Goal: Information Seeking & Learning: Learn about a topic

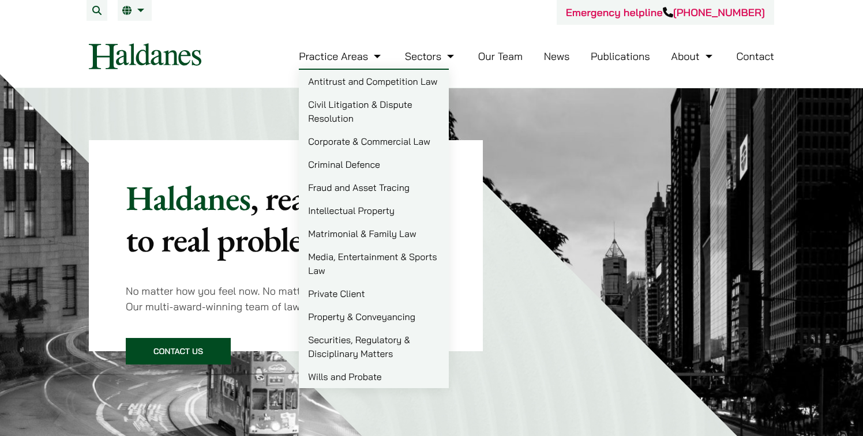
click at [501, 63] on li "Our Team" at bounding box center [500, 56] width 44 height 25
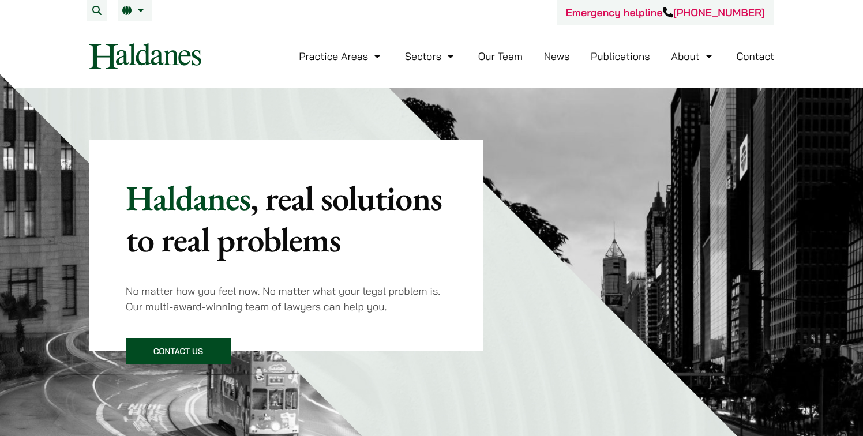
click at [502, 56] on link "Our Team" at bounding box center [500, 56] width 44 height 13
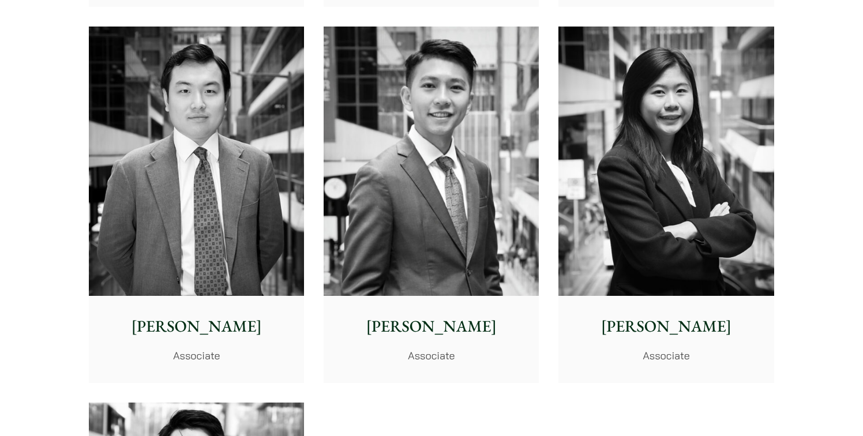
scroll to position [4524, 0]
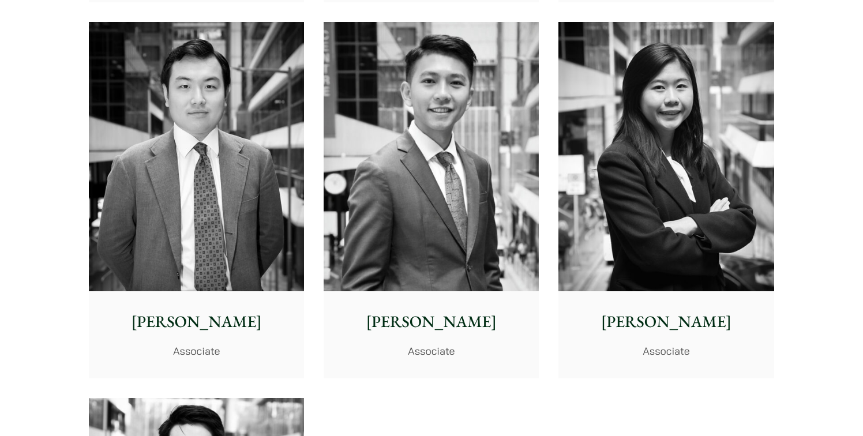
click at [197, 233] on img at bounding box center [196, 156] width 215 height 269
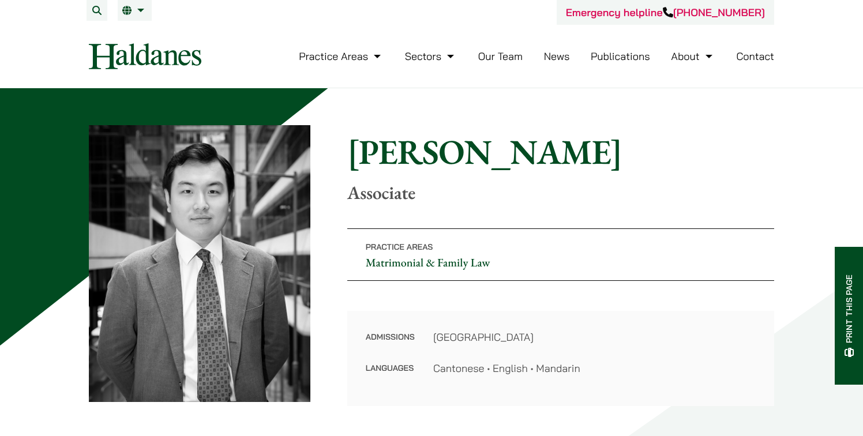
click at [398, 264] on link "Matrimonial & Family Law" at bounding box center [428, 262] width 125 height 15
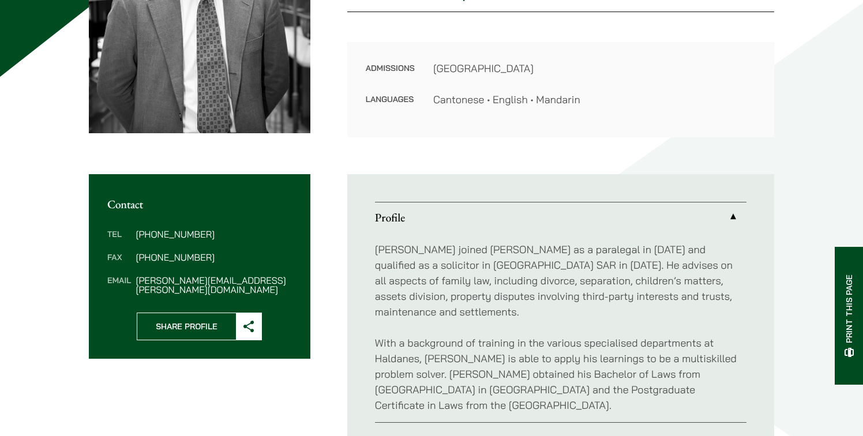
scroll to position [267, 0]
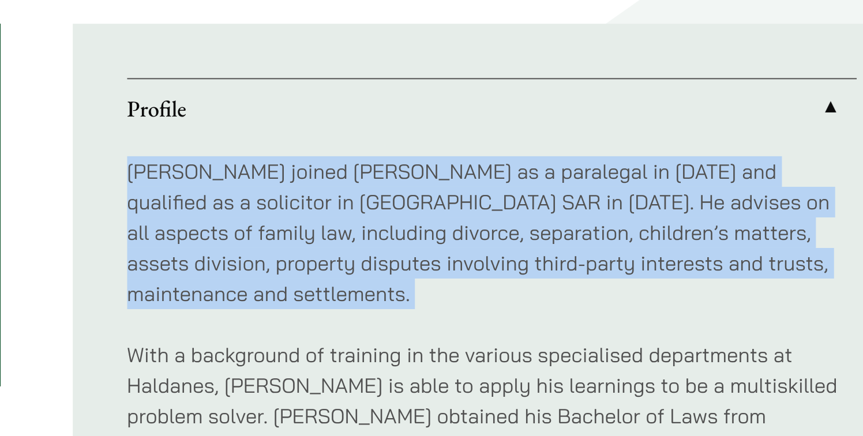
drag, startPoint x: 619, startPoint y: 309, endPoint x: 619, endPoint y: 236, distance: 72.7
click at [619, 236] on div "Ryan joined Haldanes as a paralegal in 2020 and qualified as a solicitor in Hon…" at bounding box center [560, 329] width 371 height 190
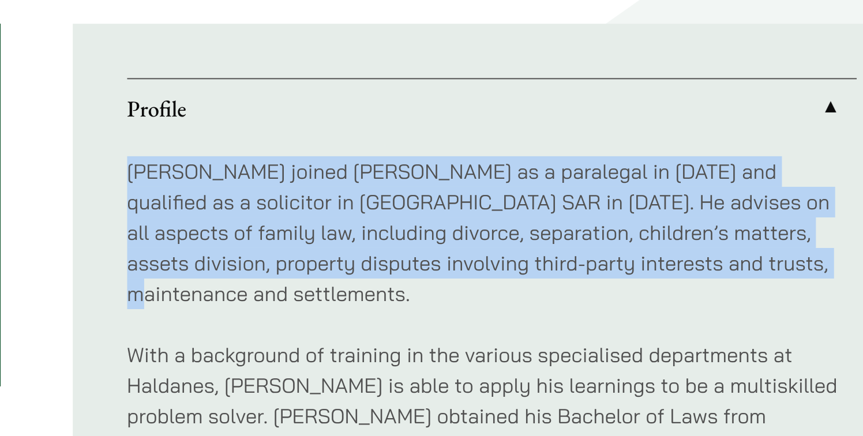
drag, startPoint x: 619, startPoint y: 236, endPoint x: 690, endPoint y: 293, distance: 91.1
click at [690, 292] on div "Ryan joined Haldanes as a paralegal in 2020 and qualified as a solicitor in Hon…" at bounding box center [560, 329] width 371 height 190
click at [690, 293] on p "Ryan joined Haldanes as a paralegal in 2020 and qualified as a solicitor in Hon…" at bounding box center [560, 282] width 371 height 78
drag, startPoint x: 690, startPoint y: 293, endPoint x: 687, endPoint y: 239, distance: 54.3
click at [687, 239] on div "Ryan joined Haldanes as a paralegal in 2020 and qualified as a solicitor in Hon…" at bounding box center [560, 329] width 371 height 190
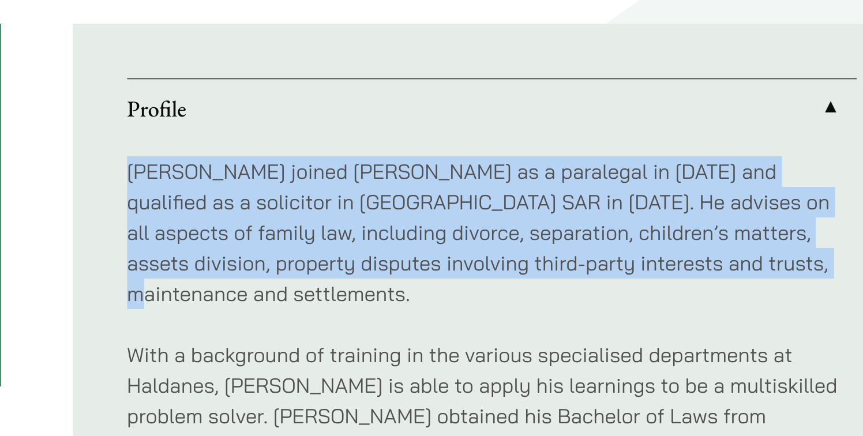
click at [690, 244] on p "Ryan joined Haldanes as a paralegal in 2020 and qualified as a solicitor in Hon…" at bounding box center [560, 282] width 371 height 78
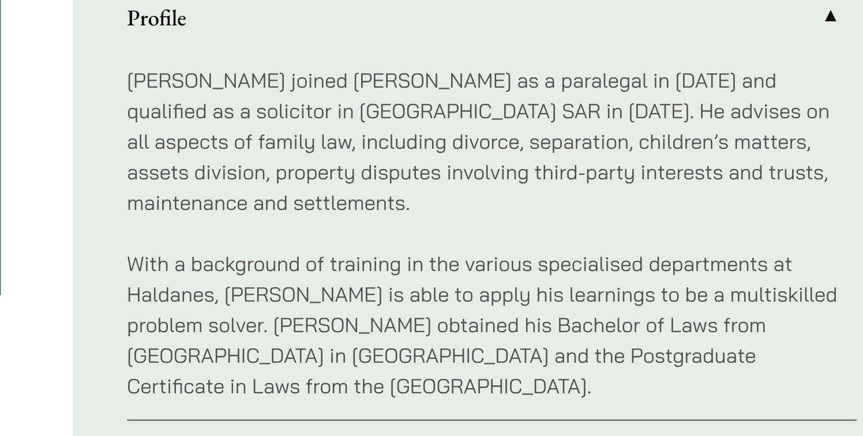
scroll to position [268, 0]
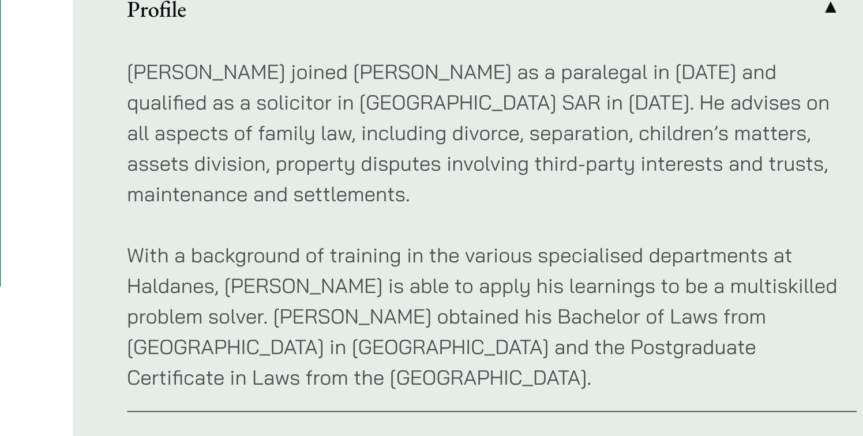
click at [690, 319] on div "Ryan joined Haldanes as a paralegal in 2020 and qualified as a solicitor in Hon…" at bounding box center [560, 329] width 371 height 190
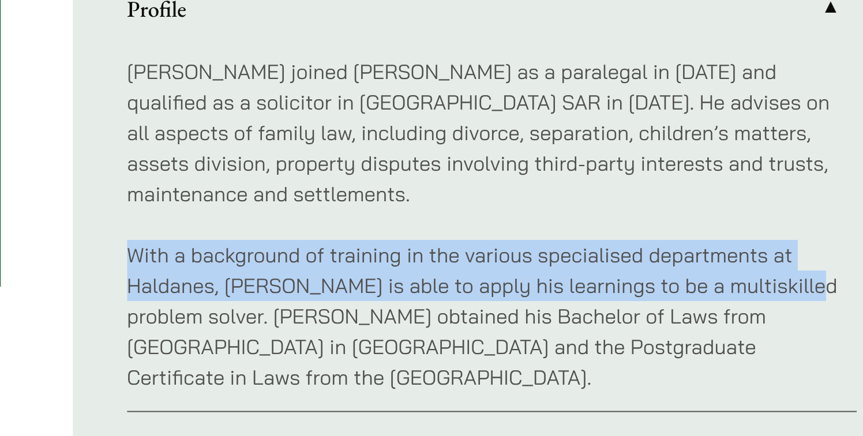
drag, startPoint x: 689, startPoint y: 316, endPoint x: 711, endPoint y: 351, distance: 41.0
click at [711, 351] on div "Ryan joined Haldanes as a paralegal in 2020 and qualified as a solicitor in Hon…" at bounding box center [560, 329] width 371 height 190
click at [711, 351] on p "With a background of training in the various specialised departments at Haldane…" at bounding box center [560, 375] width 371 height 78
drag, startPoint x: 711, startPoint y: 351, endPoint x: 708, endPoint y: 313, distance: 38.2
click at [708, 313] on div "Ryan joined Haldanes as a paralegal in 2020 and qualified as a solicitor in Hon…" at bounding box center [560, 329] width 371 height 190
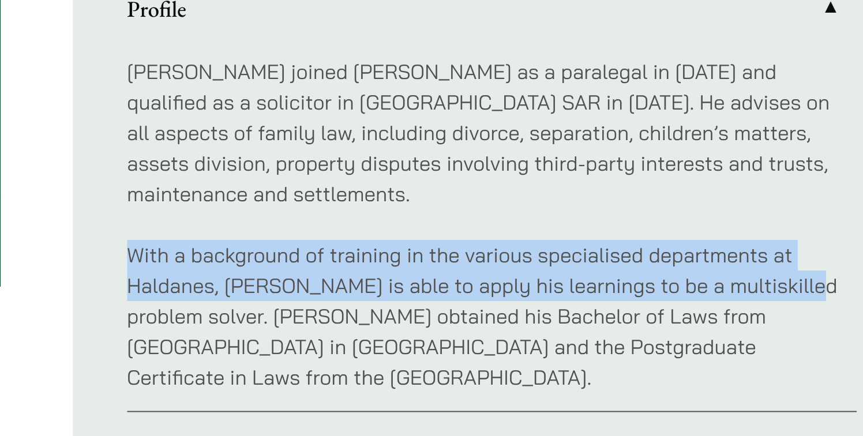
click at [708, 313] on div "Ryan joined Haldanes as a paralegal in 2020 and qualified as a solicitor in Hon…" at bounding box center [560, 329] width 371 height 190
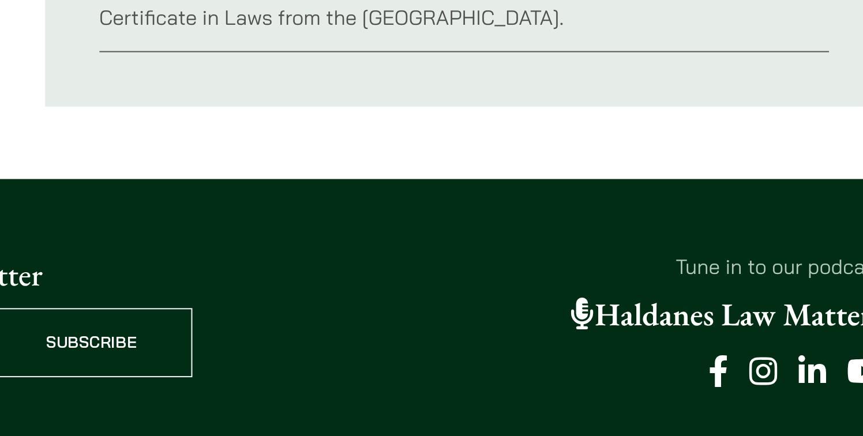
scroll to position [450, 0]
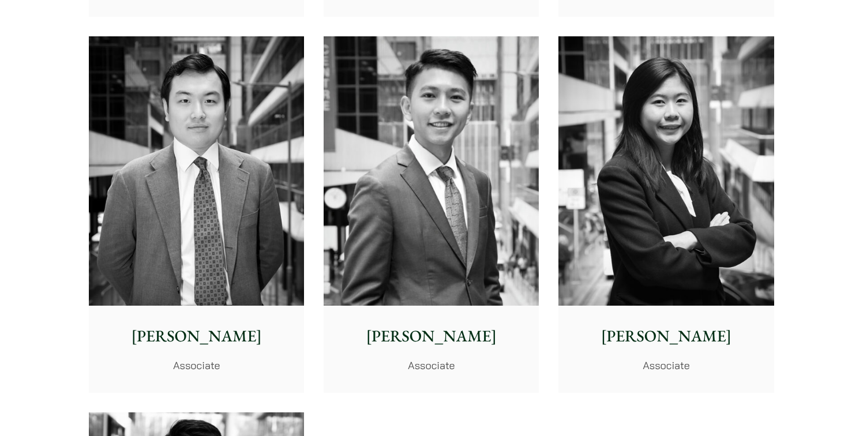
scroll to position [4524, 0]
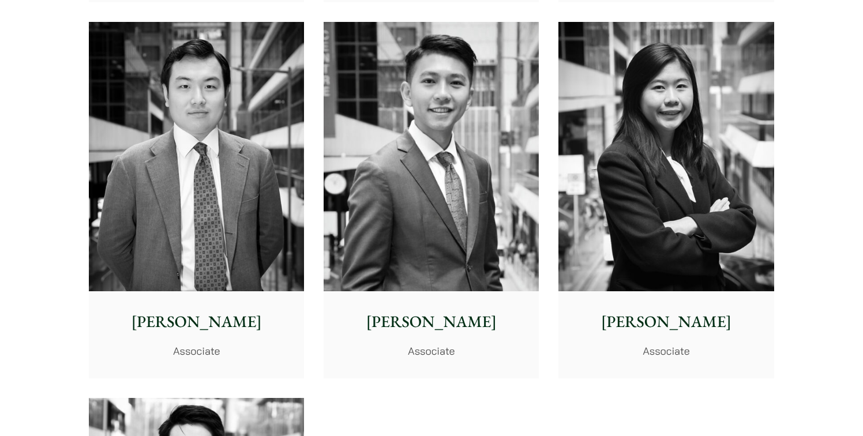
click at [439, 131] on img at bounding box center [430, 156] width 215 height 269
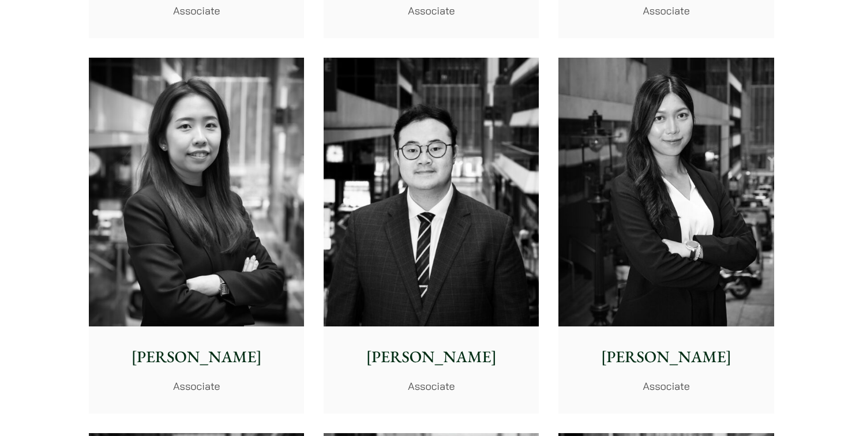
scroll to position [4109, 0]
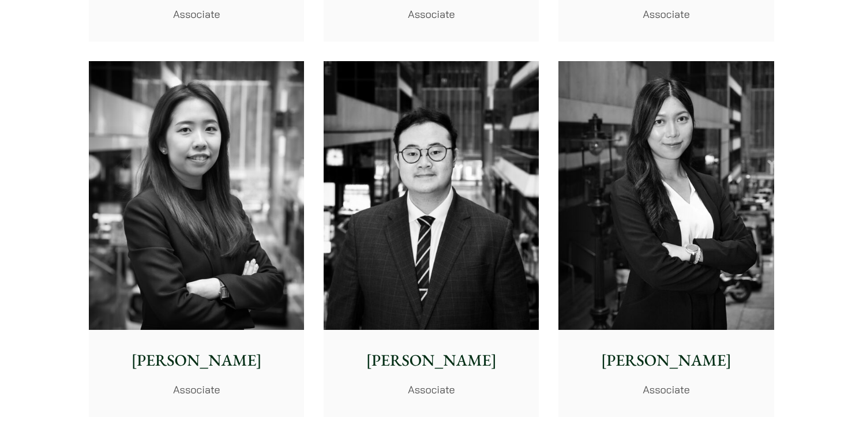
click at [693, 231] on img at bounding box center [665, 195] width 215 height 269
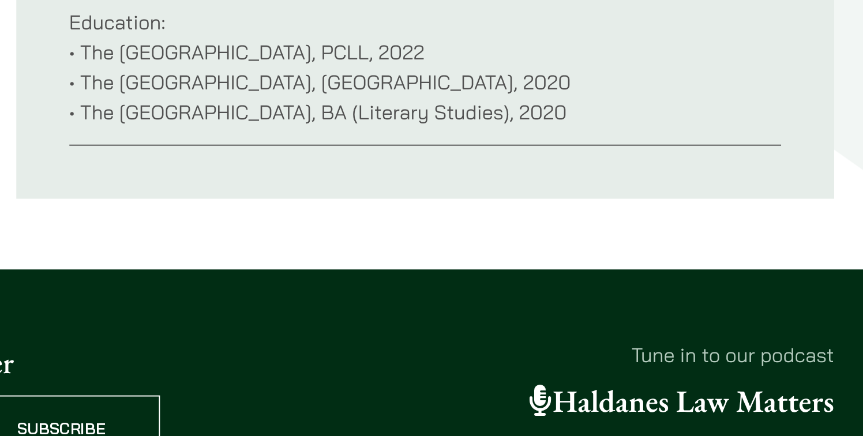
scroll to position [507, 0]
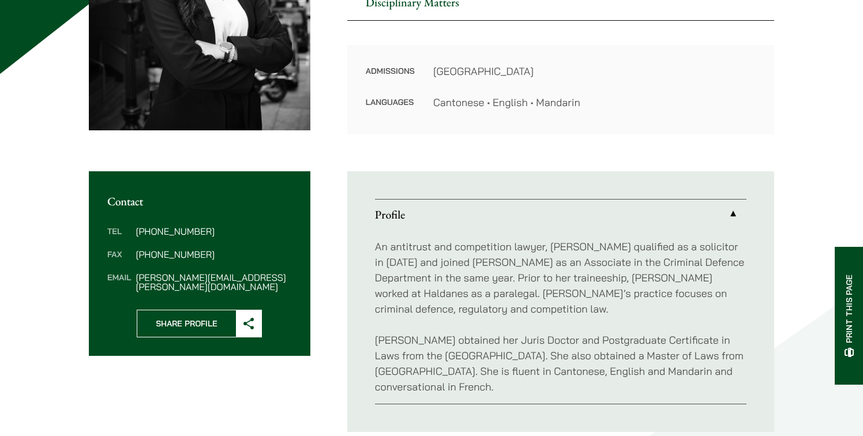
scroll to position [270, 0]
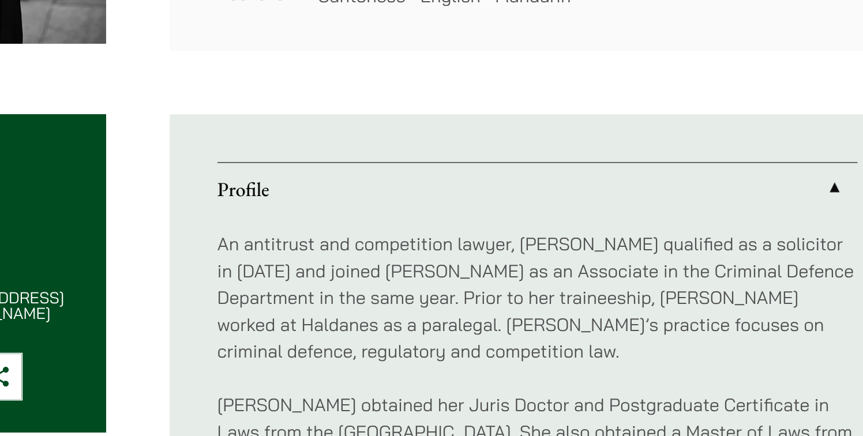
click at [593, 253] on p "An antitrust and competition lawyer, Joanne qualified as a solicitor in 2023 an…" at bounding box center [560, 279] width 371 height 78
click at [590, 248] on p "An antitrust and competition lawyer, Joanne qualified as a solicitor in 2023 an…" at bounding box center [560, 279] width 371 height 78
click at [590, 247] on p "An antitrust and competition lawyer, Joanne qualified as a solicitor in 2023 an…" at bounding box center [560, 279] width 371 height 78
click at [468, 240] on p "An antitrust and competition lawyer, Joanne qualified as a solicitor in 2023 an…" at bounding box center [560, 279] width 371 height 78
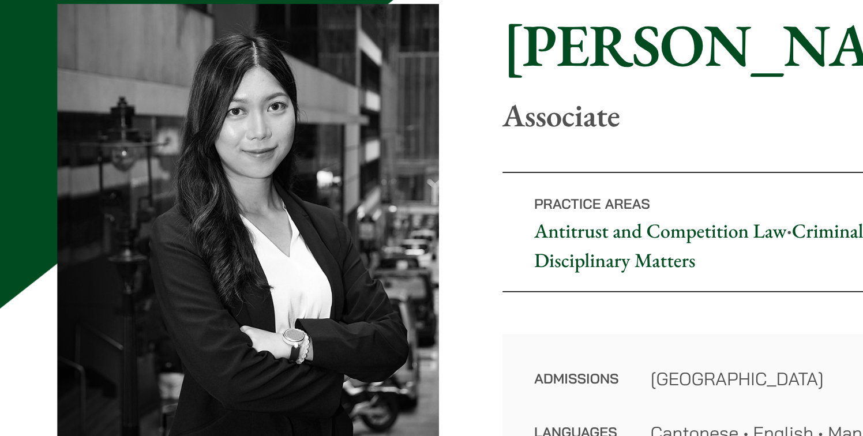
scroll to position [121, 0]
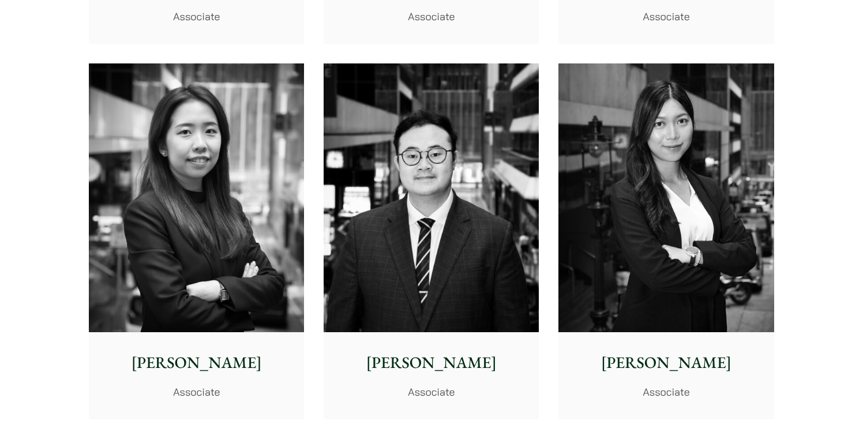
scroll to position [4109, 0]
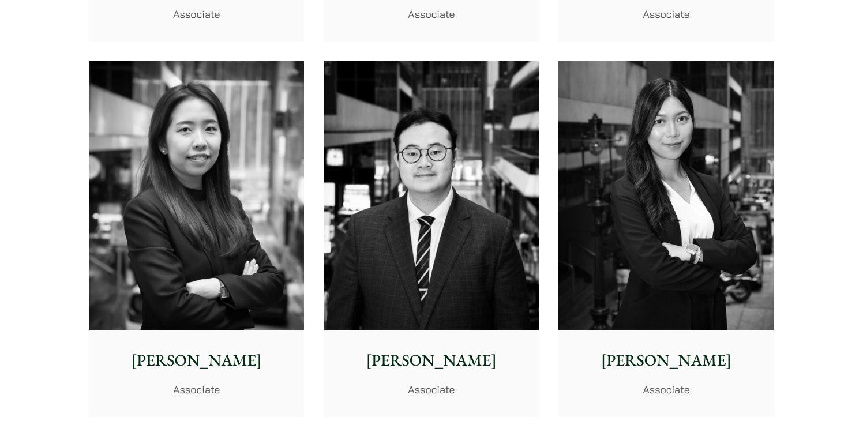
click at [271, 144] on img at bounding box center [196, 195] width 215 height 269
click at [420, 203] on img at bounding box center [430, 195] width 215 height 269
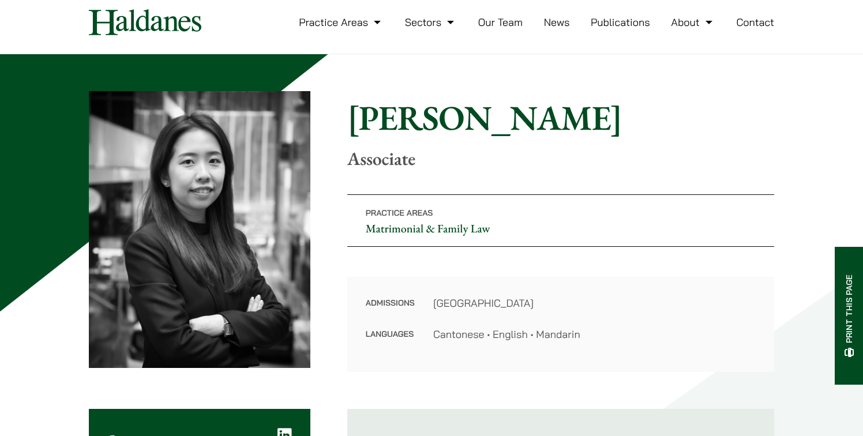
scroll to position [35, 0]
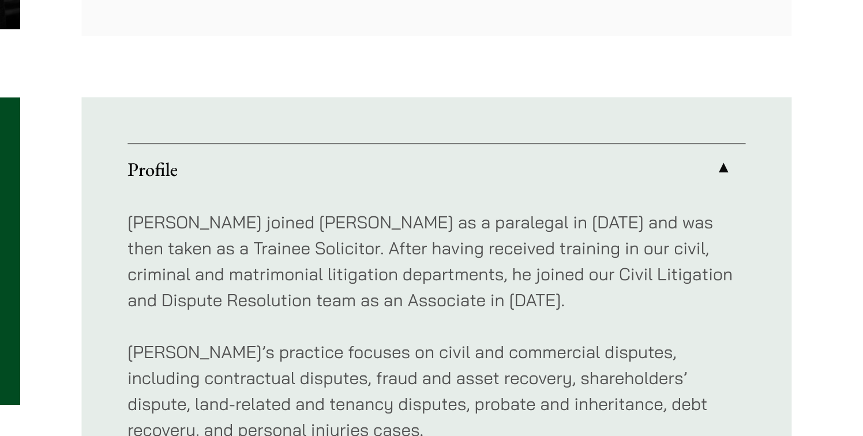
scroll to position [213, 0]
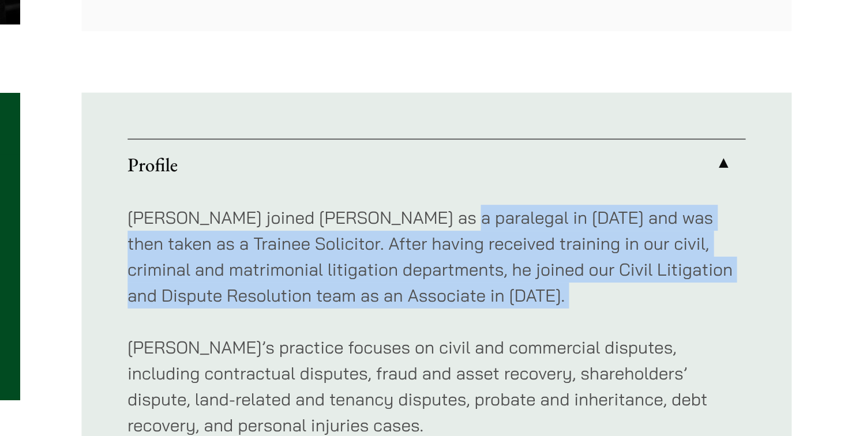
drag, startPoint x: 555, startPoint y: 359, endPoint x: 560, endPoint y: 307, distance: 52.1
click at [560, 307] on div "Eugene joined Haldanes as a paralegal in 2021 and was then taken as a Trainee S…" at bounding box center [560, 398] width 371 height 221
click at [560, 307] on p "Eugene joined Haldanes as a paralegal in 2021 and was then taken as a Trainee S…" at bounding box center [560, 328] width 371 height 62
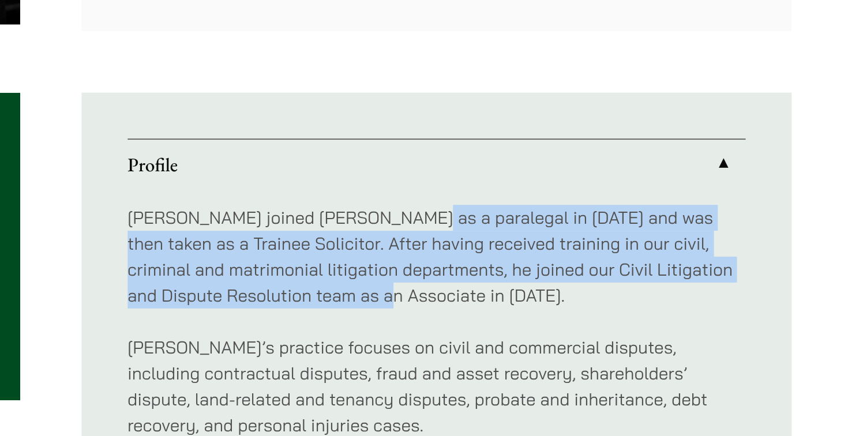
drag, startPoint x: 543, startPoint y: 306, endPoint x: 543, endPoint y: 348, distance: 42.7
click at [543, 348] on p "Eugene joined Haldanes as a paralegal in 2021 and was then taken as a Trainee S…" at bounding box center [560, 328] width 371 height 62
click at [535, 336] on p "Eugene joined Haldanes as a paralegal in 2021 and was then taken as a Trainee S…" at bounding box center [560, 328] width 371 height 62
drag, startPoint x: 532, startPoint y: 296, endPoint x: 531, endPoint y: 347, distance: 50.7
click at [531, 347] on p "Eugene joined Haldanes as a paralegal in 2021 and was then taken as a Trainee S…" at bounding box center [560, 328] width 371 height 62
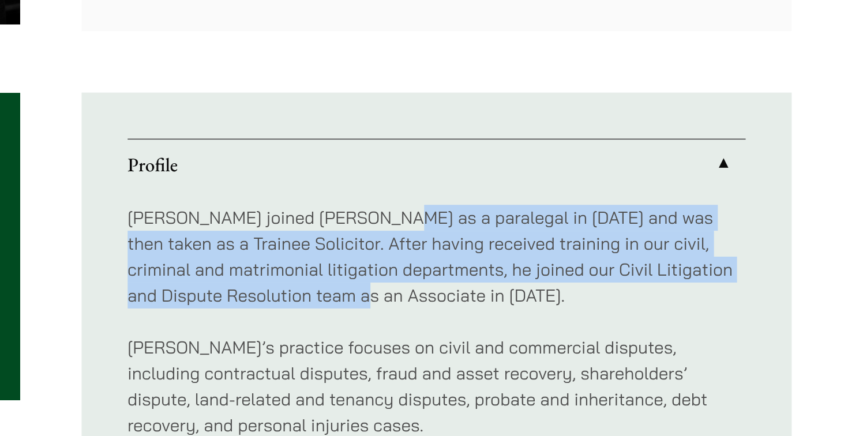
click at [531, 347] on p "Eugene joined Haldanes as a paralegal in 2021 and was then taken as a Trainee S…" at bounding box center [560, 328] width 371 height 62
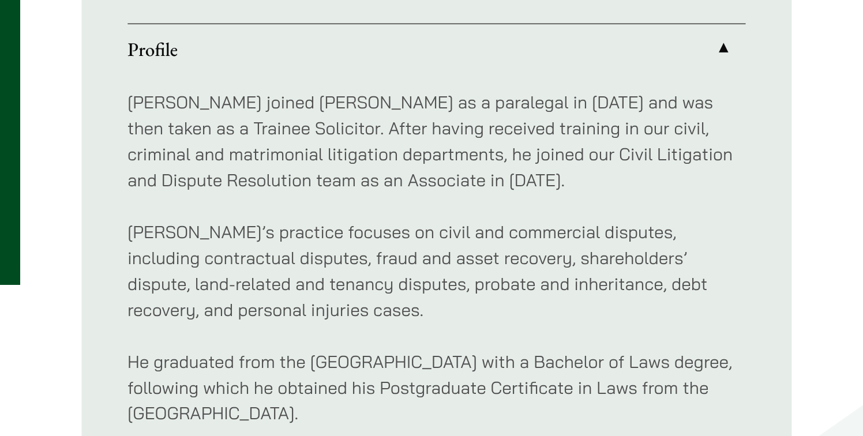
scroll to position [286, 0]
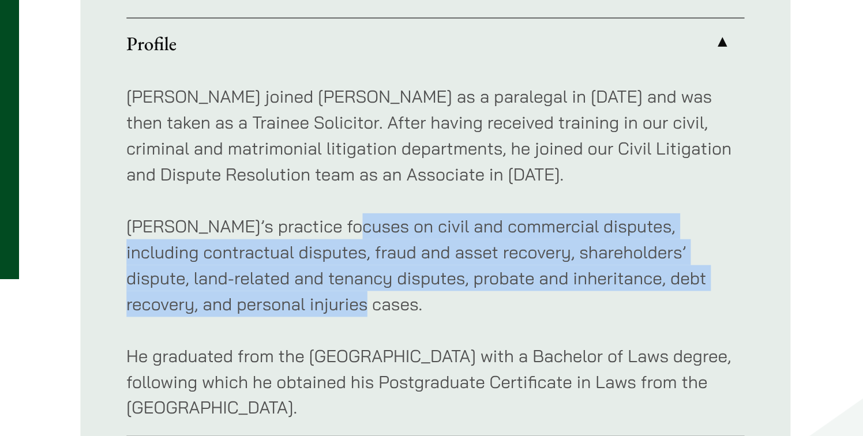
drag, startPoint x: 506, startPoint y: 308, endPoint x: 509, endPoint y: 355, distance: 47.4
click at [509, 355] on p "Eugene’s practice focuses on civil and commercial disputes, including contractu…" at bounding box center [560, 333] width 371 height 62
drag, startPoint x: 509, startPoint y: 355, endPoint x: 487, endPoint y: 312, distance: 48.5
click at [487, 312] on p "Eugene’s practice focuses on civil and commercial disputes, including contractu…" at bounding box center [560, 333] width 371 height 62
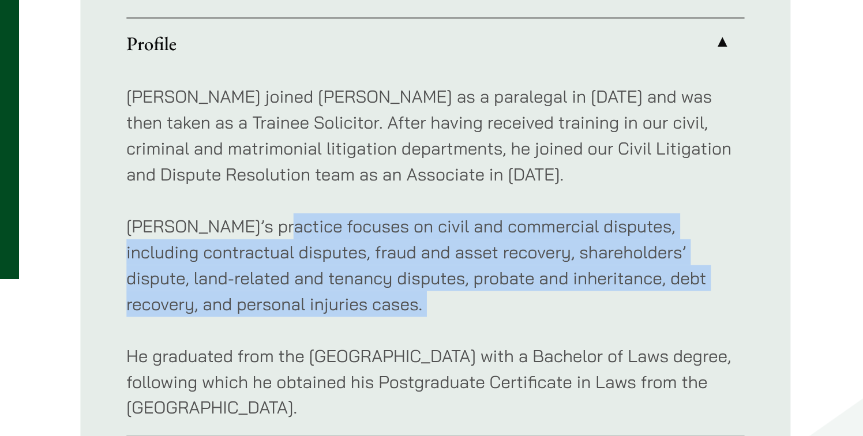
click at [487, 312] on p "Eugene’s practice focuses on civil and commercial disputes, including contractu…" at bounding box center [560, 333] width 371 height 62
drag, startPoint x: 486, startPoint y: 308, endPoint x: 488, endPoint y: 367, distance: 58.3
click at [487, 367] on div "Eugene joined Haldanes as a paralegal in 2021 and was then taken as a Trainee S…" at bounding box center [560, 325] width 371 height 221
click at [488, 367] on div "Eugene joined Haldanes as a paralegal in 2021 and was then taken as a Trainee S…" at bounding box center [560, 325] width 371 height 221
drag, startPoint x: 482, startPoint y: 359, endPoint x: 482, endPoint y: 306, distance: 53.6
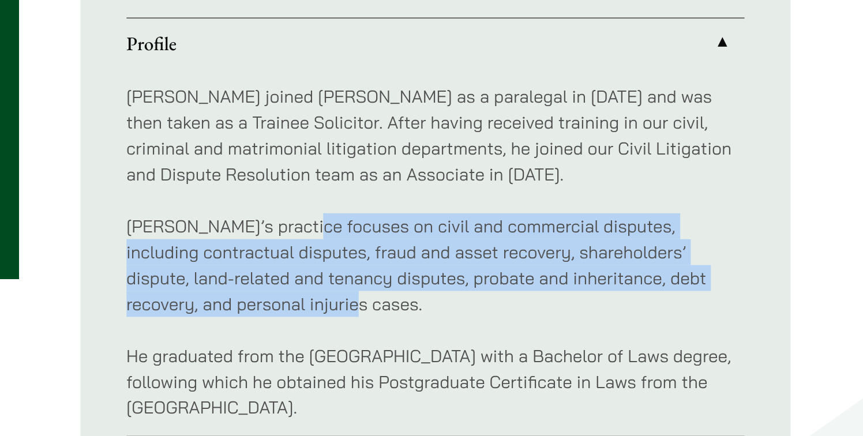
click at [482, 306] on p "Eugene’s practice focuses on civil and commercial disputes, including contractu…" at bounding box center [560, 333] width 371 height 62
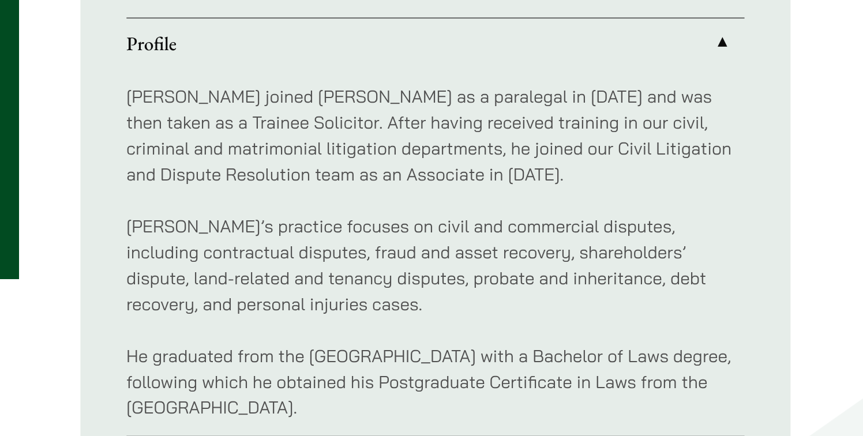
click at [536, 319] on p "Eugene’s practice focuses on civil and commercial disputes, including contractu…" at bounding box center [560, 333] width 371 height 62
drag, startPoint x: 536, startPoint y: 319, endPoint x: 571, endPoint y: 323, distance: 36.0
click at [572, 323] on p "Eugene’s practice focuses on civil and commercial disputes, including contractu…" at bounding box center [560, 333] width 371 height 62
drag, startPoint x: 593, startPoint y: 337, endPoint x: 638, endPoint y: 338, distance: 45.0
click at [638, 338] on p "Eugene’s practice focuses on civil and commercial disputes, including contractu…" at bounding box center [560, 333] width 371 height 62
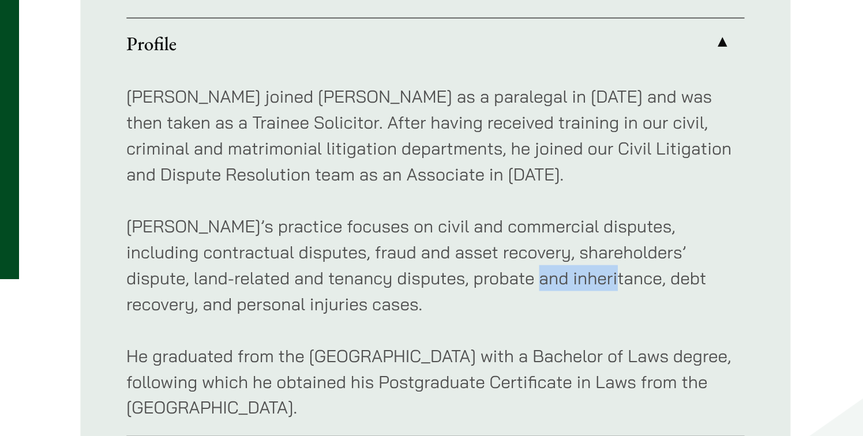
click at [471, 348] on p "Eugene’s practice focuses on civil and commercial disputes, including contractu…" at bounding box center [560, 333] width 371 height 62
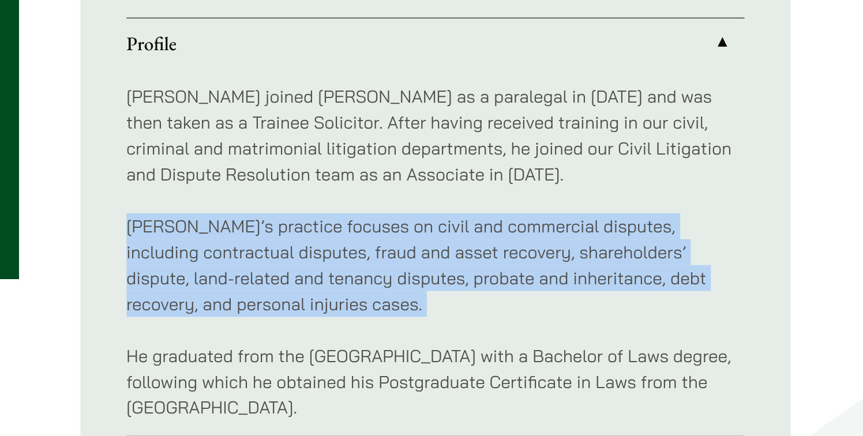
click at [471, 348] on p "Eugene’s practice focuses on civil and commercial disputes, including contractu…" at bounding box center [560, 333] width 371 height 62
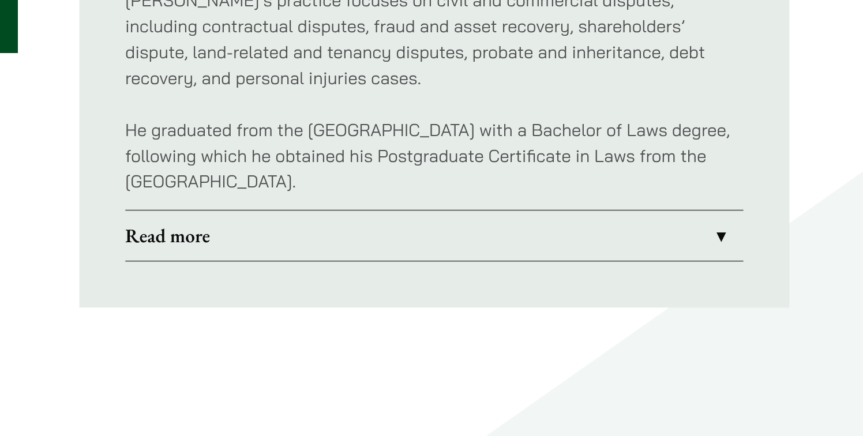
scroll to position [422, 0]
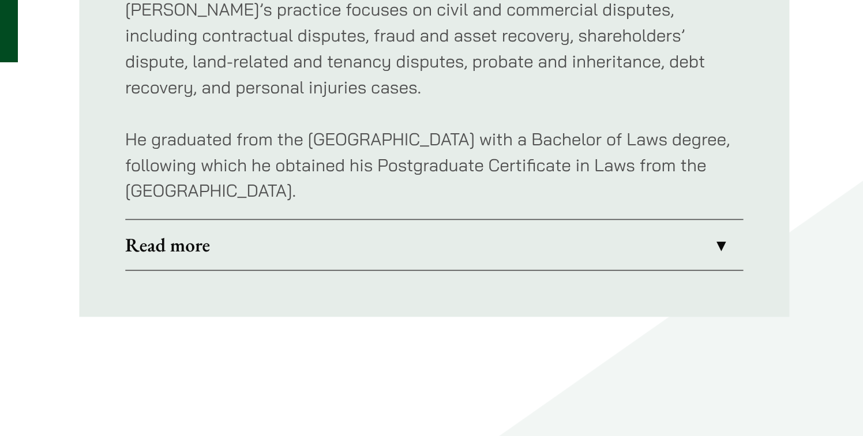
click at [473, 316] on link "Read more" at bounding box center [560, 316] width 371 height 30
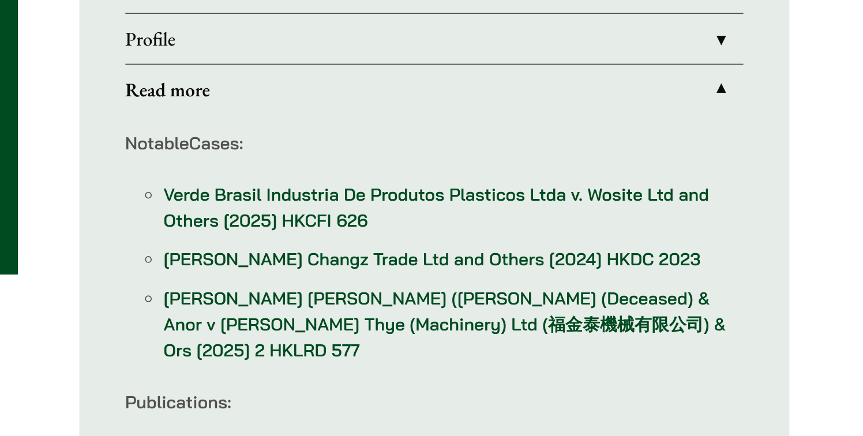
click at [472, 189] on li "Peng Xulei V. Changz Trade Ltd and Others [2024] HKDC 2023" at bounding box center [572, 197] width 348 height 16
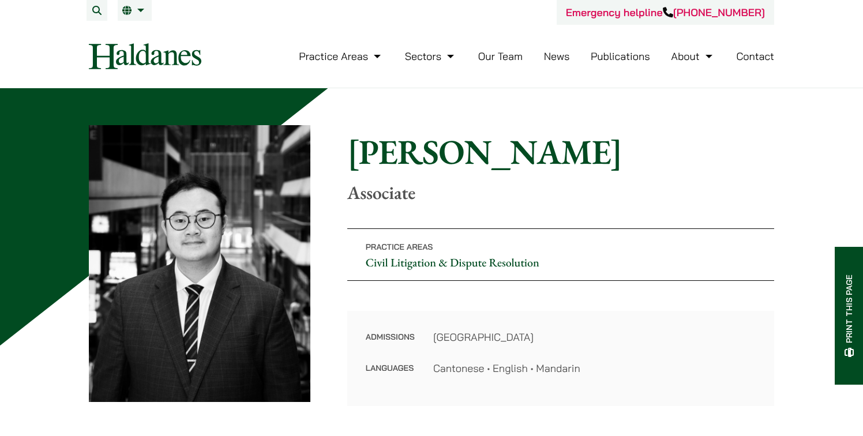
click at [530, 190] on p "Associate" at bounding box center [560, 193] width 427 height 22
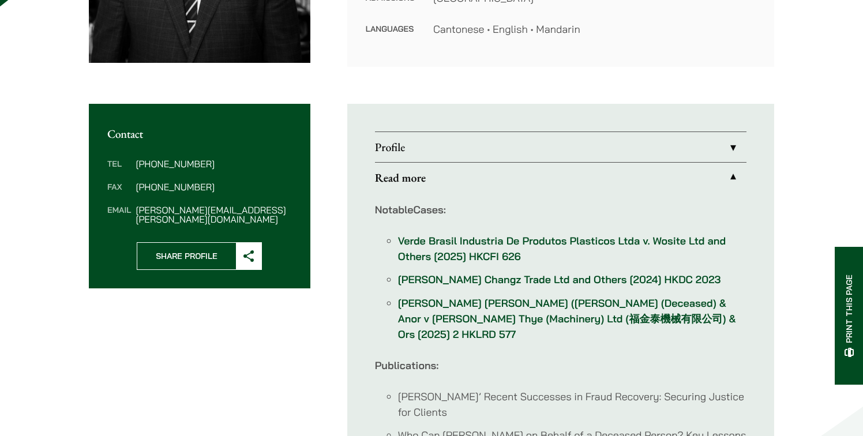
scroll to position [322, 0]
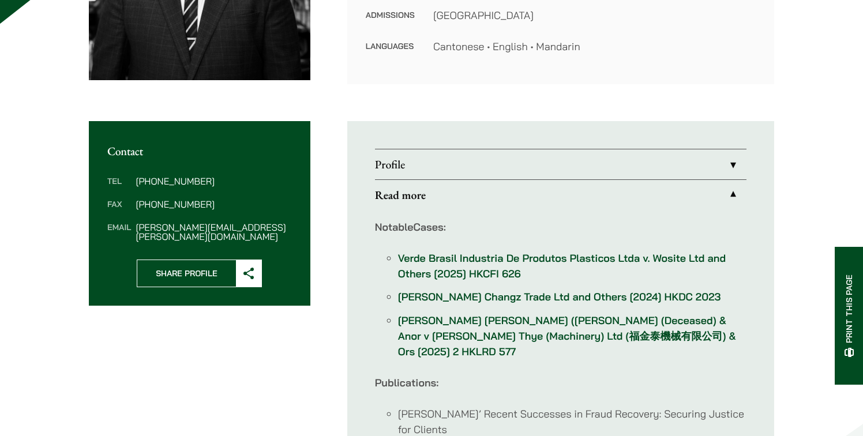
click at [561, 166] on link "Profile" at bounding box center [560, 164] width 371 height 30
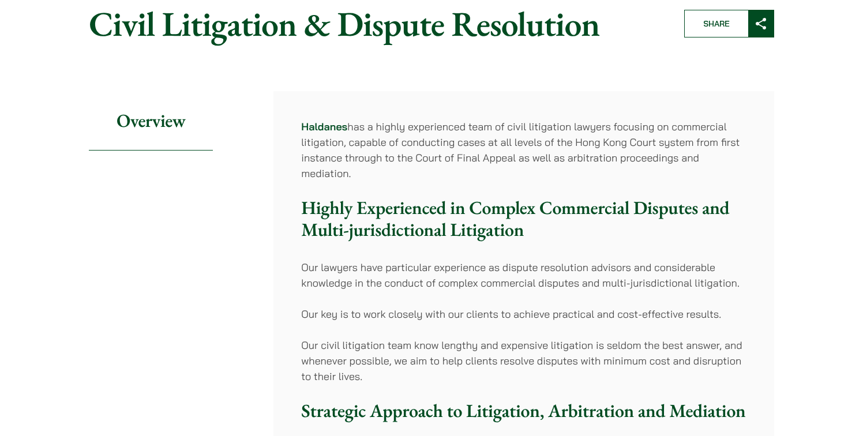
scroll to position [129, 0]
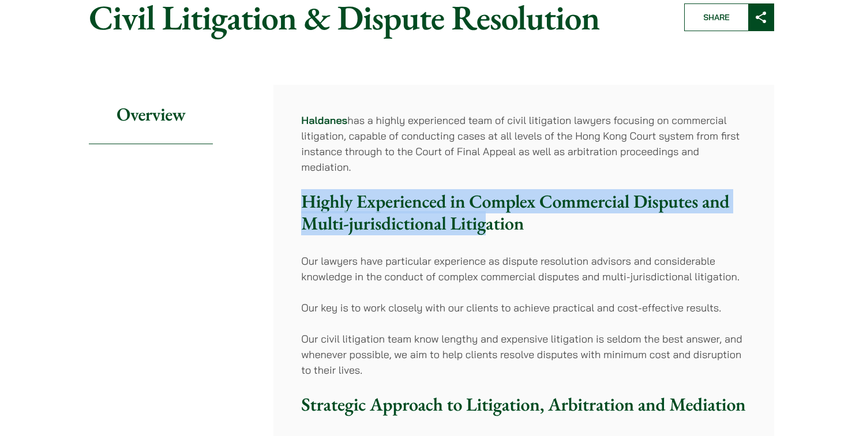
drag, startPoint x: 487, startPoint y: 219, endPoint x: 492, endPoint y: 187, distance: 32.7
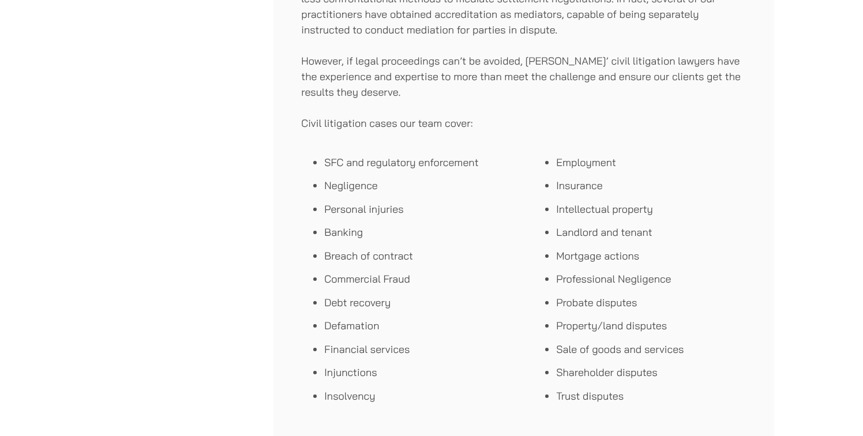
scroll to position [637, 0]
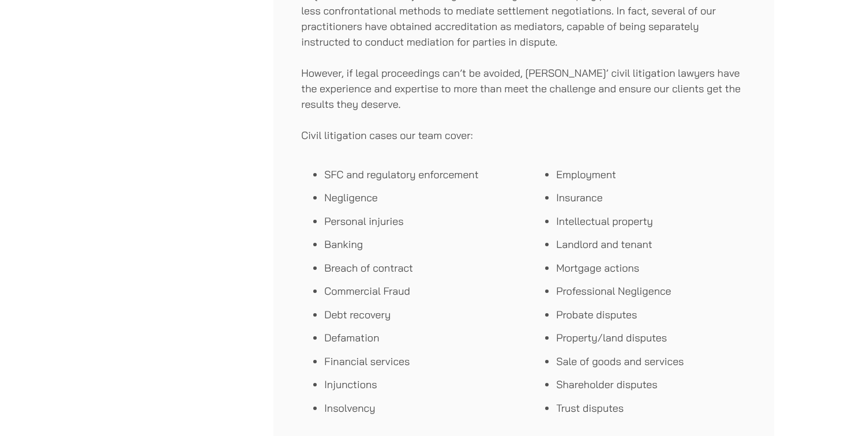
click at [381, 132] on p "Civil litigation cases our team cover:" at bounding box center [523, 135] width 445 height 16
drag, startPoint x: 381, startPoint y: 132, endPoint x: 444, endPoint y: 159, distance: 68.8
click at [445, 158] on div "[PERSON_NAME] has a highly experienced team of civil litigation lawyers focusin…" at bounding box center [523, 13] width 501 height 875
click at [444, 159] on div "SFC and regulatory enforcement Negligence Personal injuries Banking Breach of c…" at bounding box center [407, 291] width 213 height 265
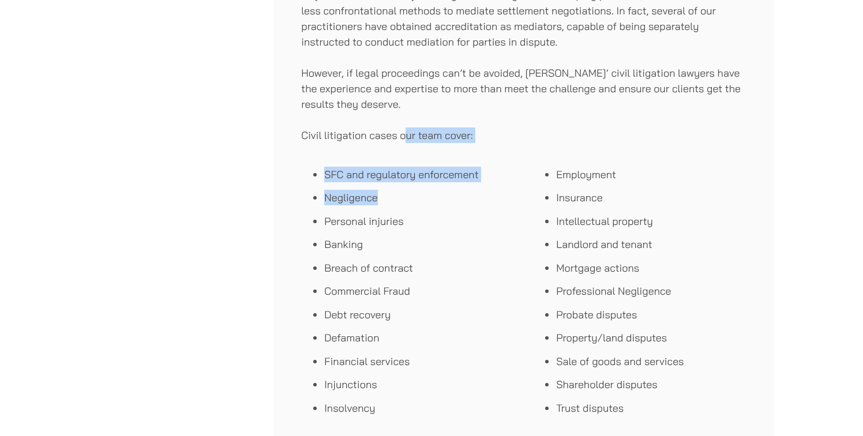
drag, startPoint x: 437, startPoint y: 201, endPoint x: 405, endPoint y: 134, distance: 73.8
click at [405, 134] on div "[PERSON_NAME] has a highly experienced team of civil litigation lawyers focusin…" at bounding box center [523, 13] width 501 height 875
click at [405, 134] on p "Civil litigation cases our team cover:" at bounding box center [523, 135] width 445 height 16
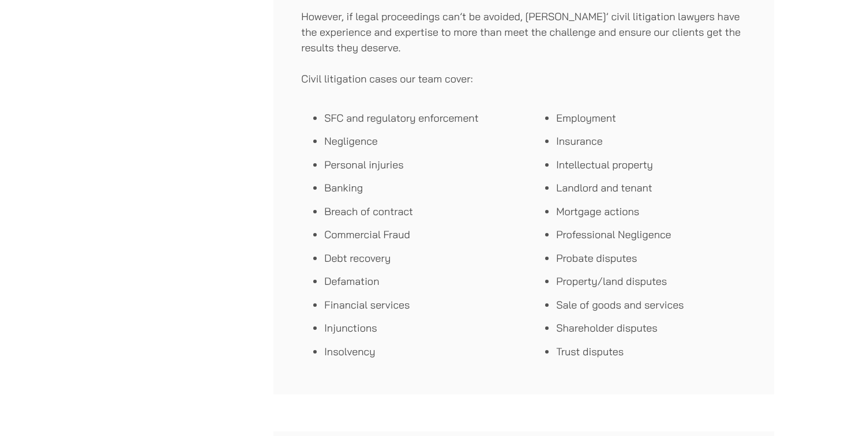
scroll to position [692, 0]
